Goal: Check status: Check status

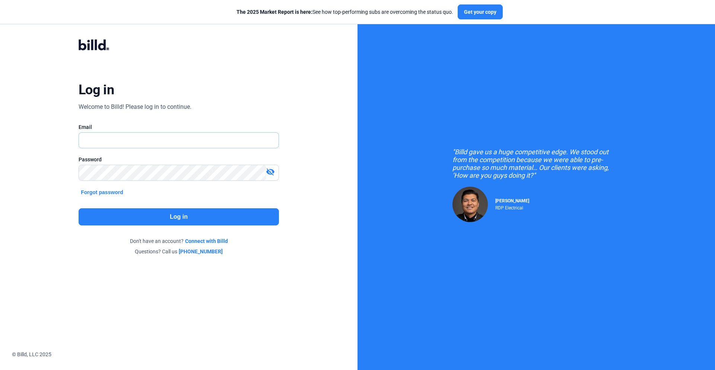
type input "[PERSON_NAME][EMAIL_ADDRESS][DOMAIN_NAME]"
click at [179, 218] on button "Log in" at bounding box center [179, 216] width 200 height 17
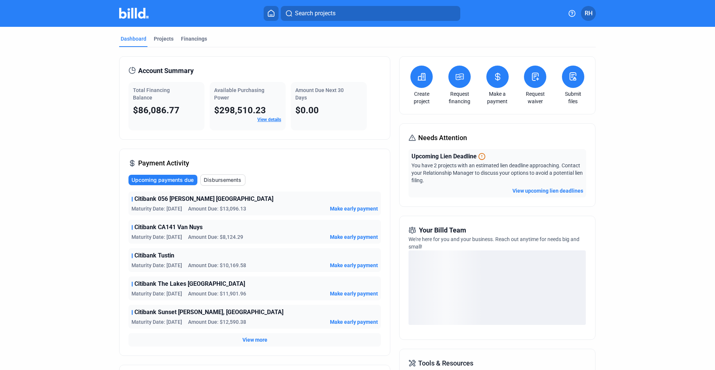
click at [247, 338] on span "View more" at bounding box center [254, 339] width 25 height 7
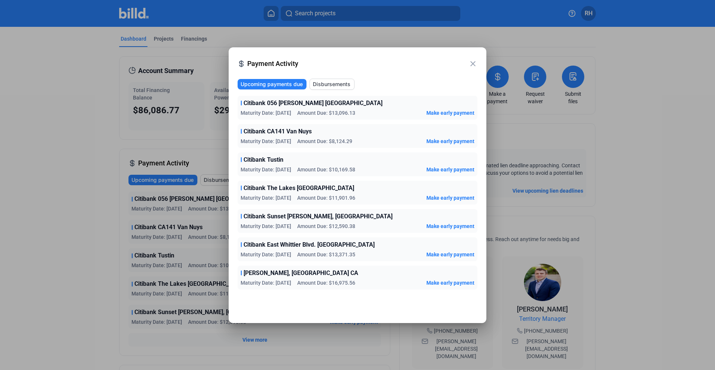
click at [472, 66] on mat-icon "close" at bounding box center [472, 63] width 9 height 9
